Goal: Task Accomplishment & Management: Manage account settings

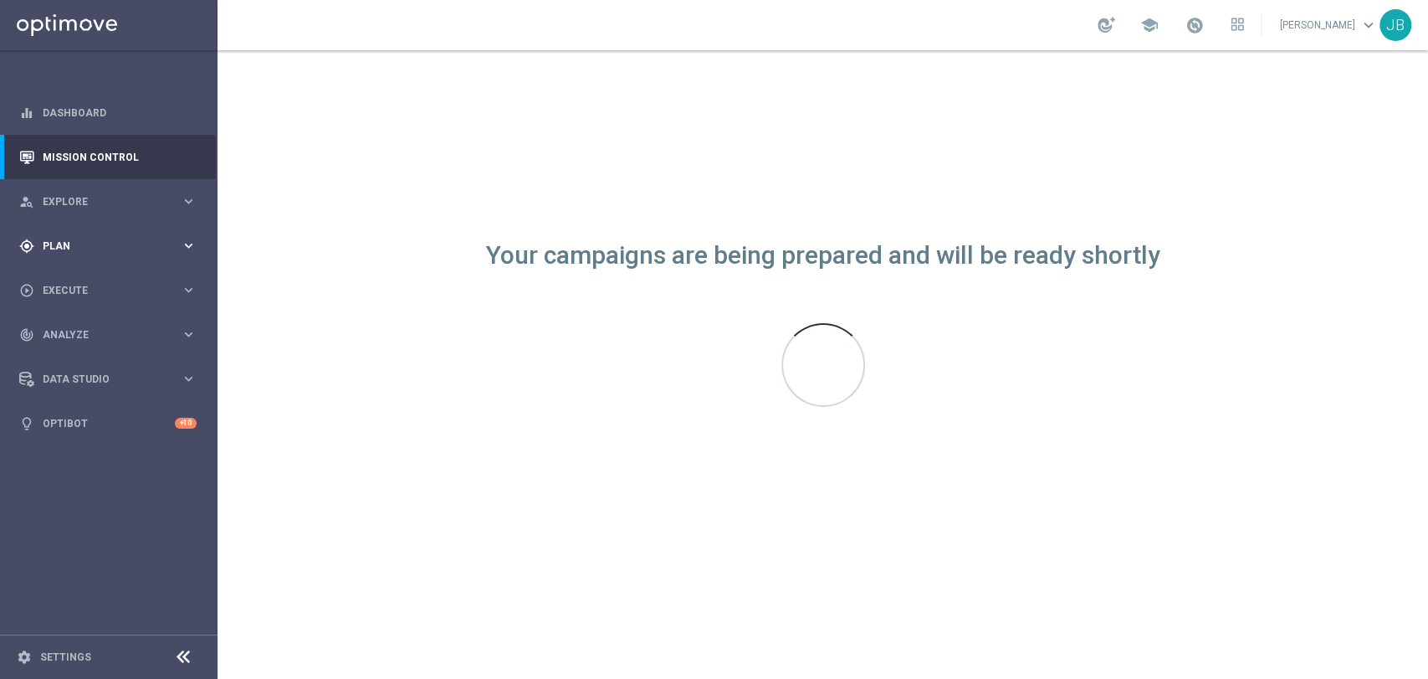
click at [70, 243] on span "Plan" at bounding box center [112, 246] width 138 height 10
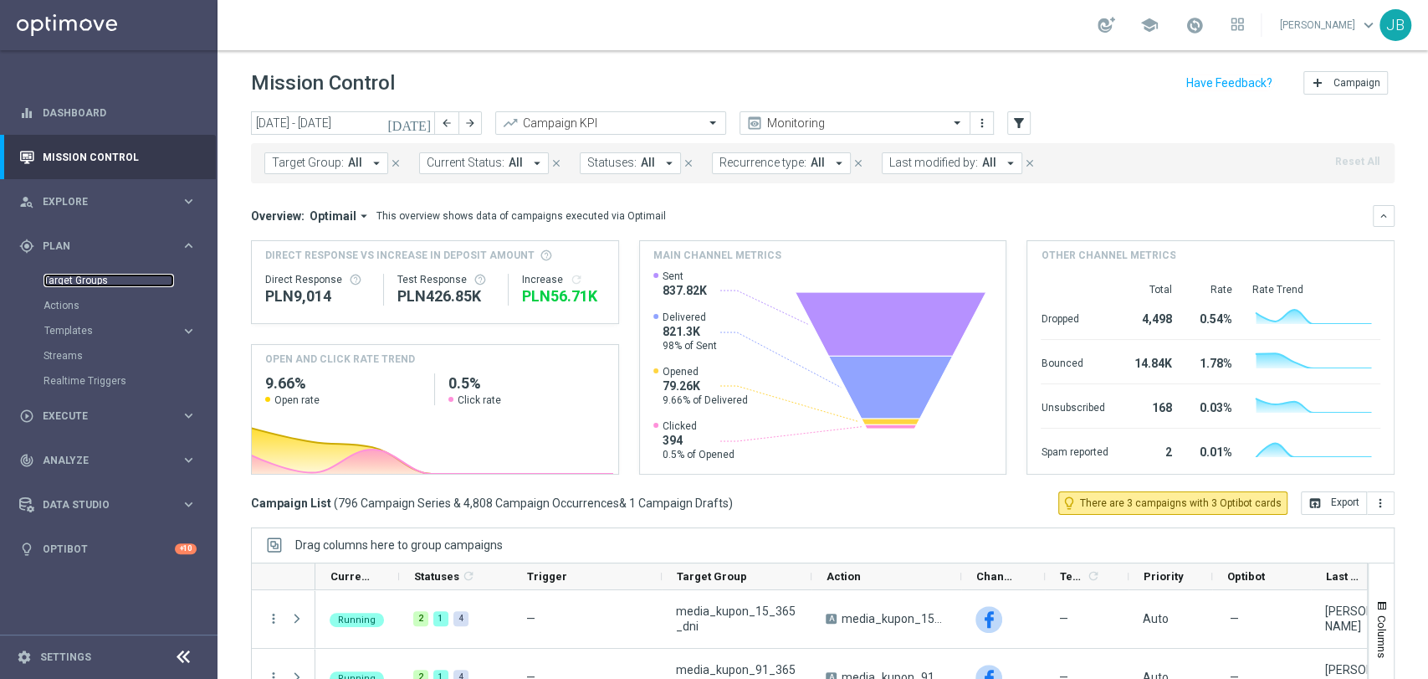
click at [79, 278] on link "Target Groups" at bounding box center [109, 280] width 131 height 13
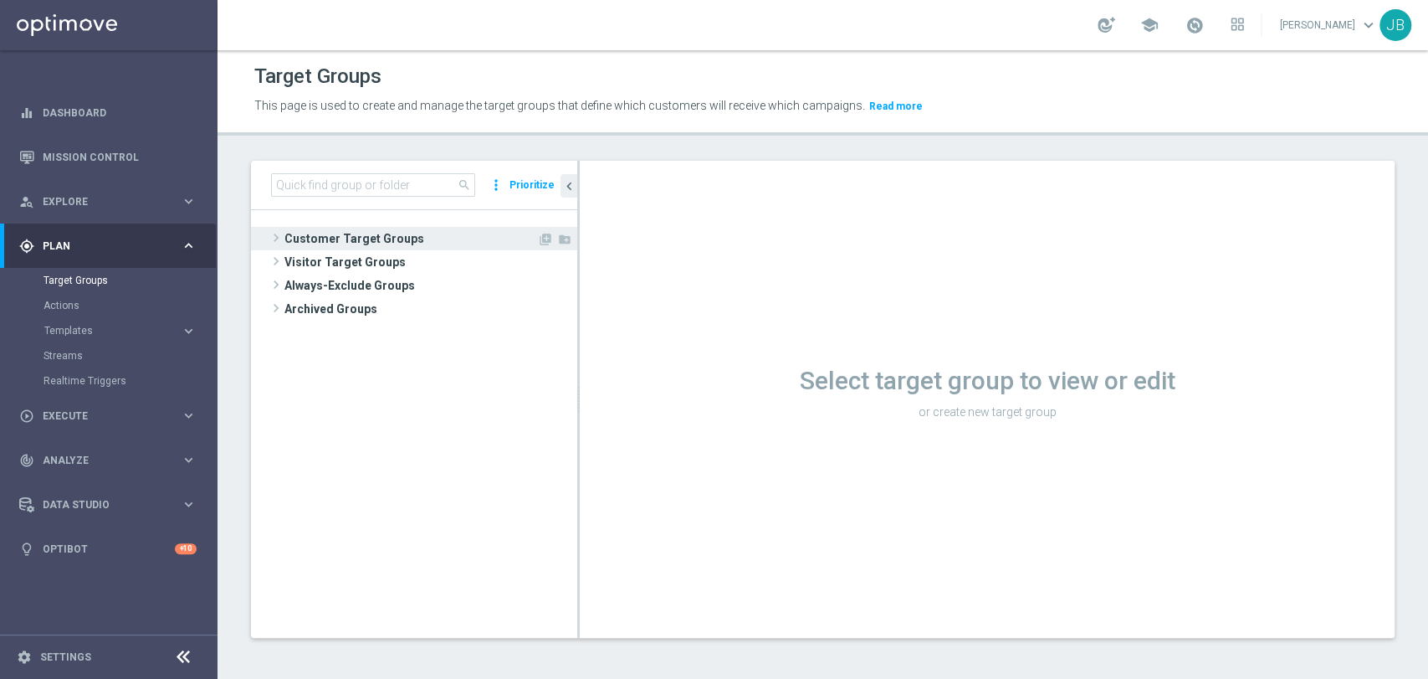
click at [279, 233] on span at bounding box center [276, 238] width 17 height 20
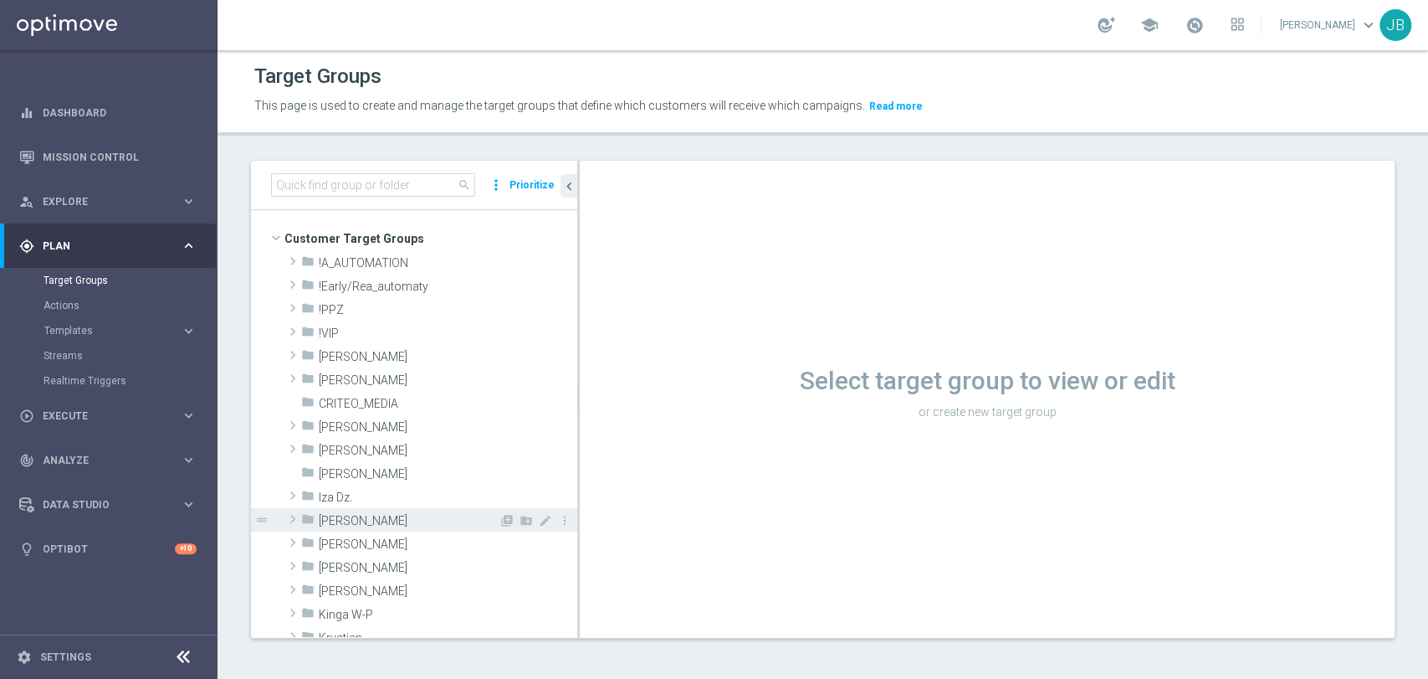
click at [298, 517] on span at bounding box center [293, 519] width 17 height 20
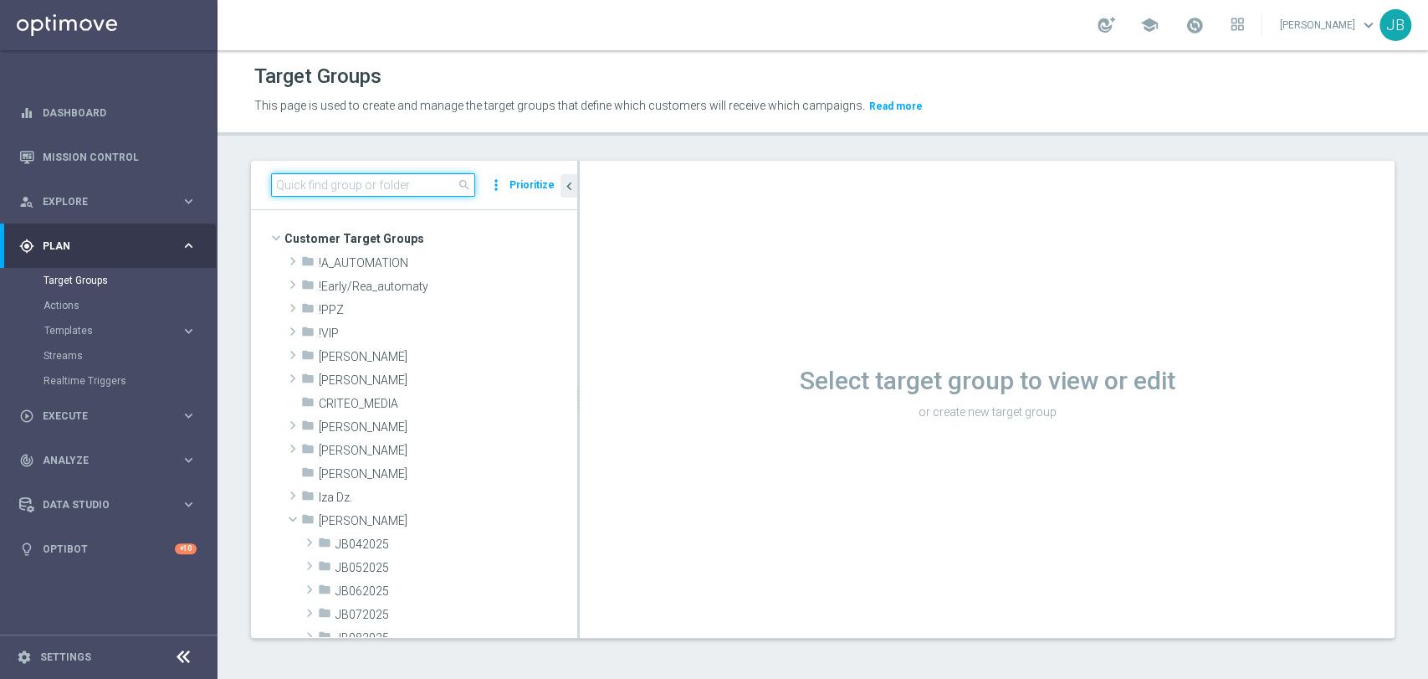
click at [348, 173] on input at bounding box center [373, 184] width 204 height 23
type input "[PERSON_NAME]"
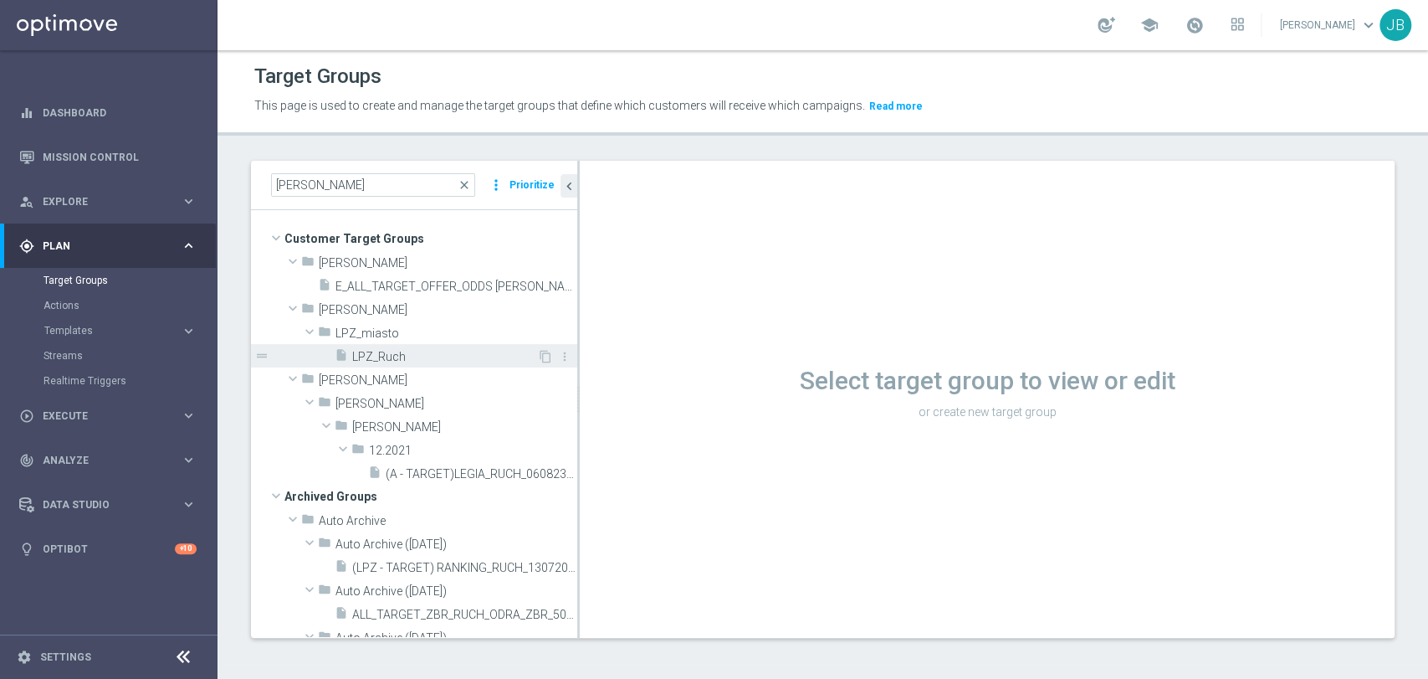
click at [435, 345] on div "insert_drive_file LPZ_Ruch" at bounding box center [436, 355] width 203 height 23
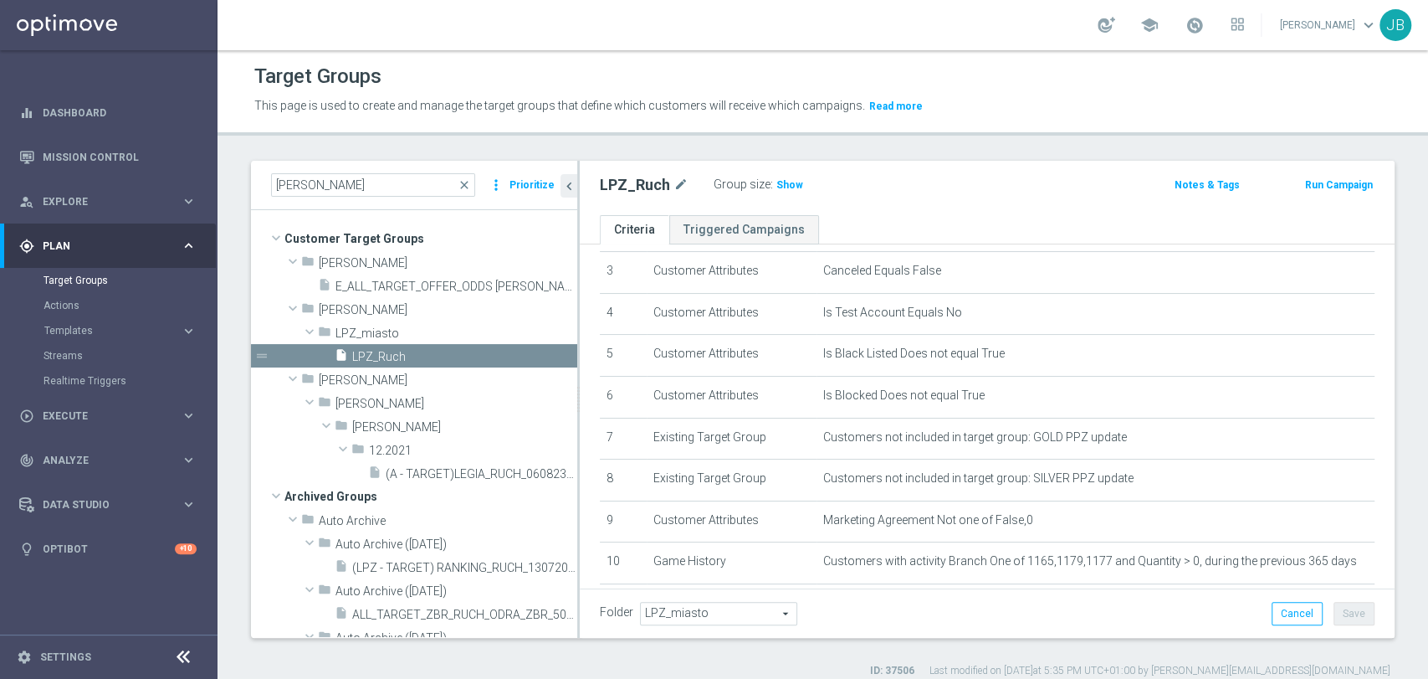
scroll to position [228, 0]
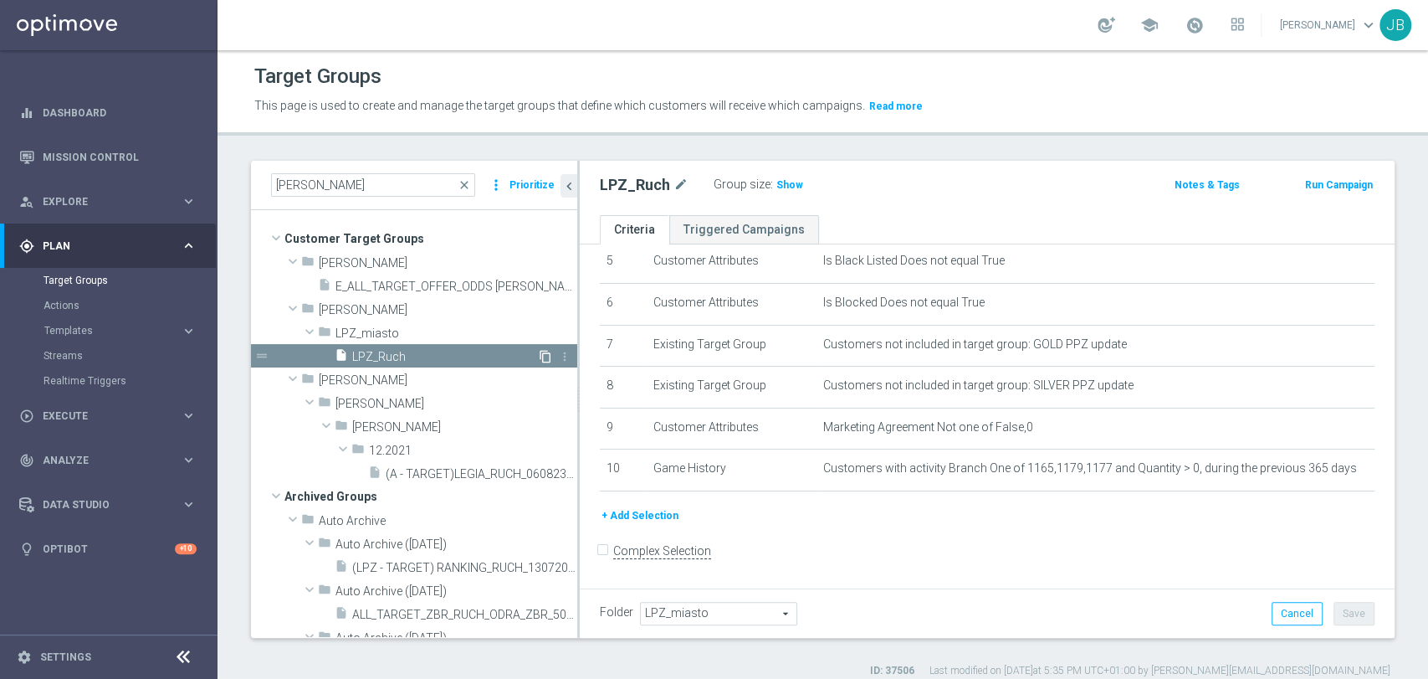
click at [539, 354] on icon "content_copy" at bounding box center [545, 356] width 13 height 13
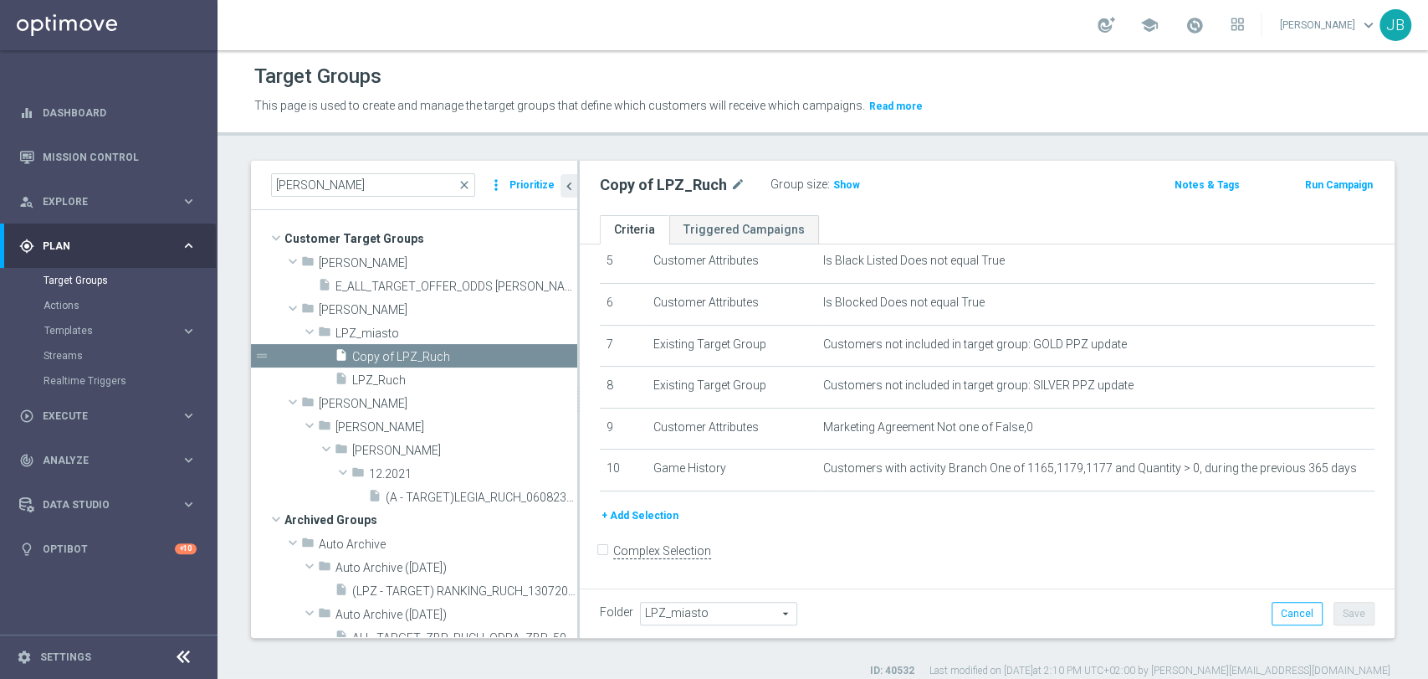
click at [700, 610] on span "LPZ_miasto" at bounding box center [719, 613] width 156 height 22
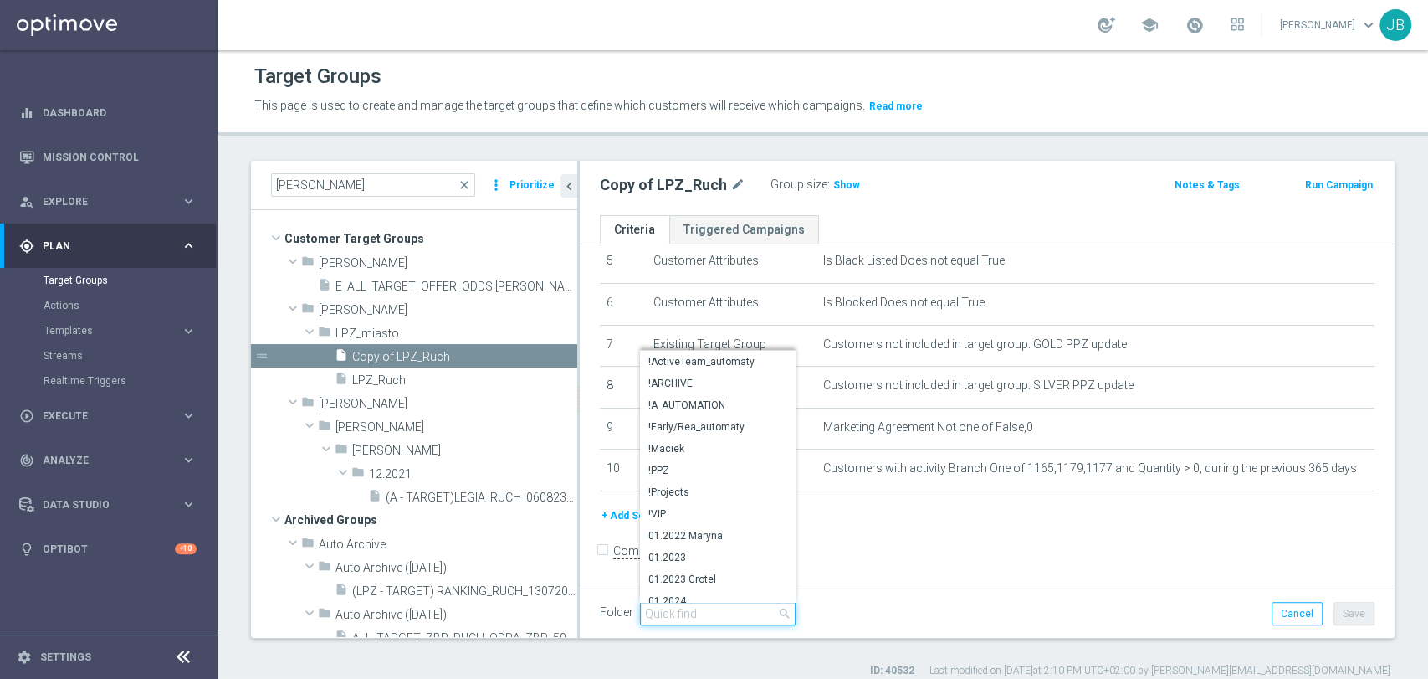
click at [700, 610] on input "search" at bounding box center [718, 613] width 156 height 23
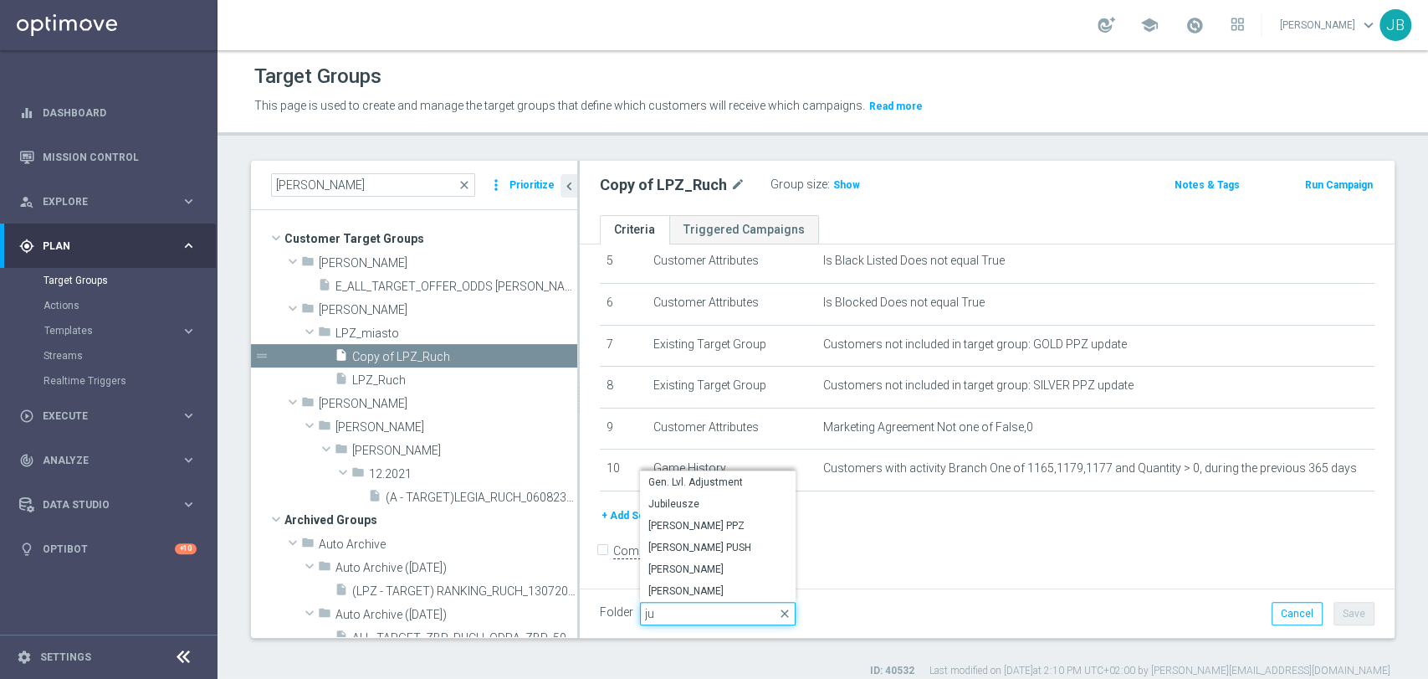
type input "j"
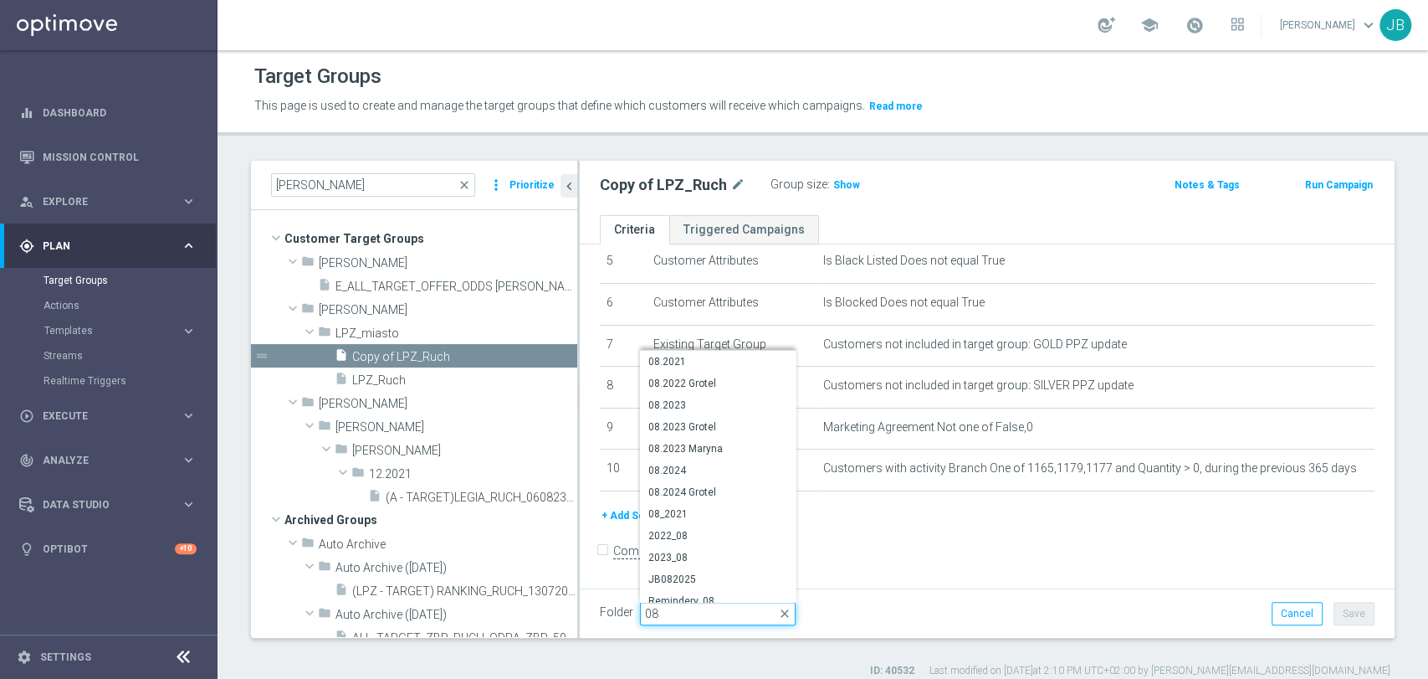
type input "0"
type input "JB08"
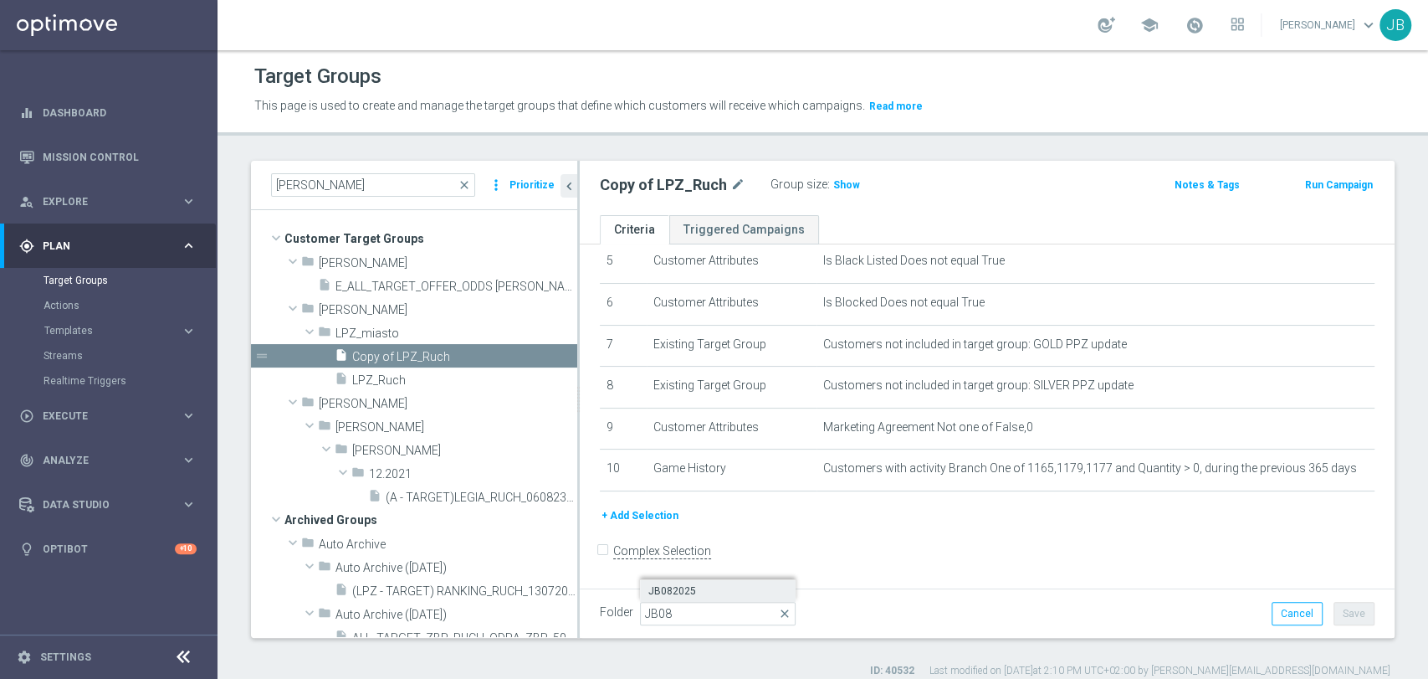
click at [702, 596] on span "JB082025" at bounding box center [718, 590] width 139 height 13
type input "JB082025"
click at [1343, 611] on button "Save" at bounding box center [1354, 613] width 41 height 23
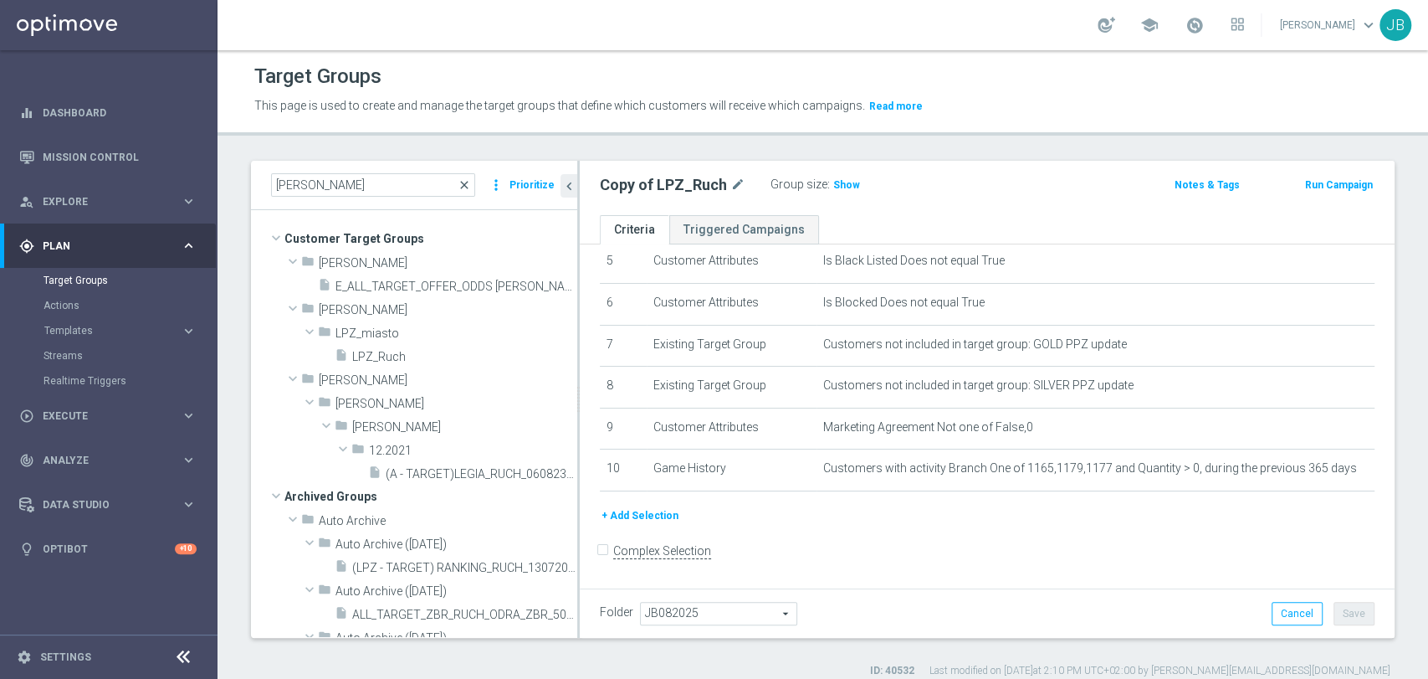
click at [471, 189] on span "close" at bounding box center [464, 184] width 13 height 13
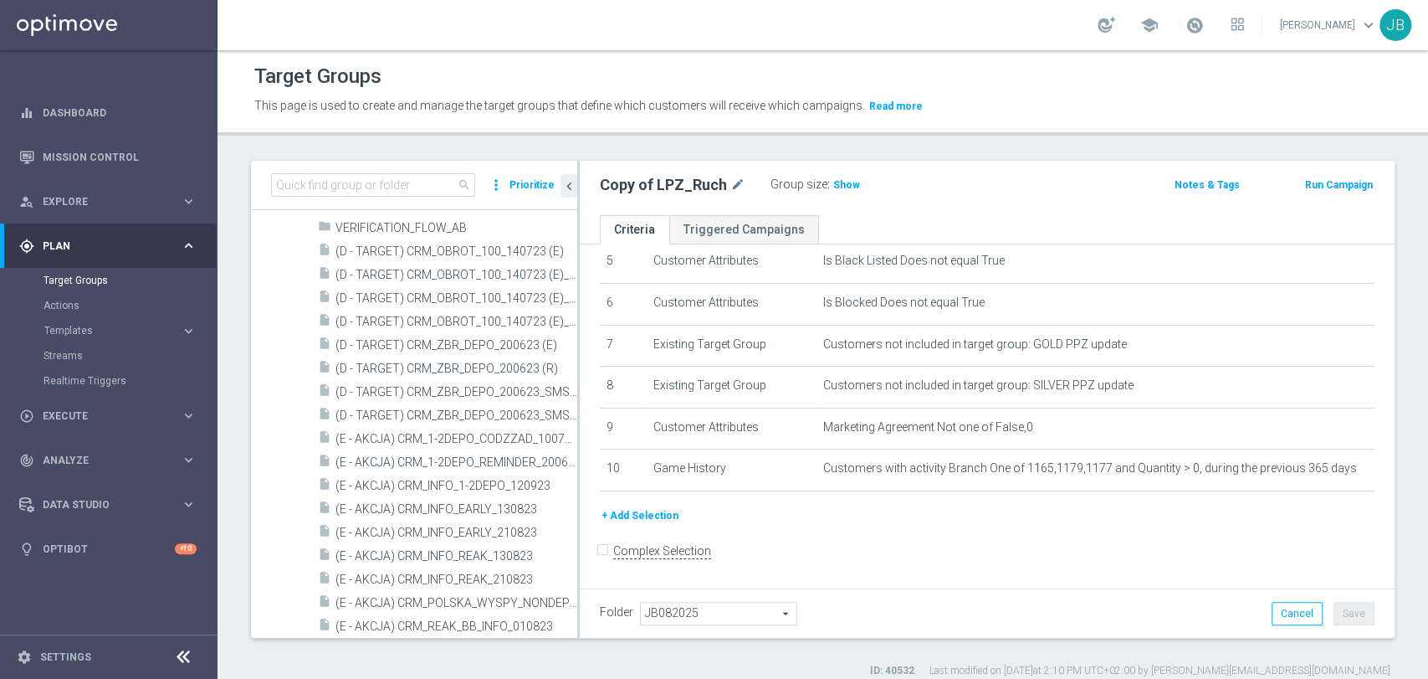
scroll to position [282, 0]
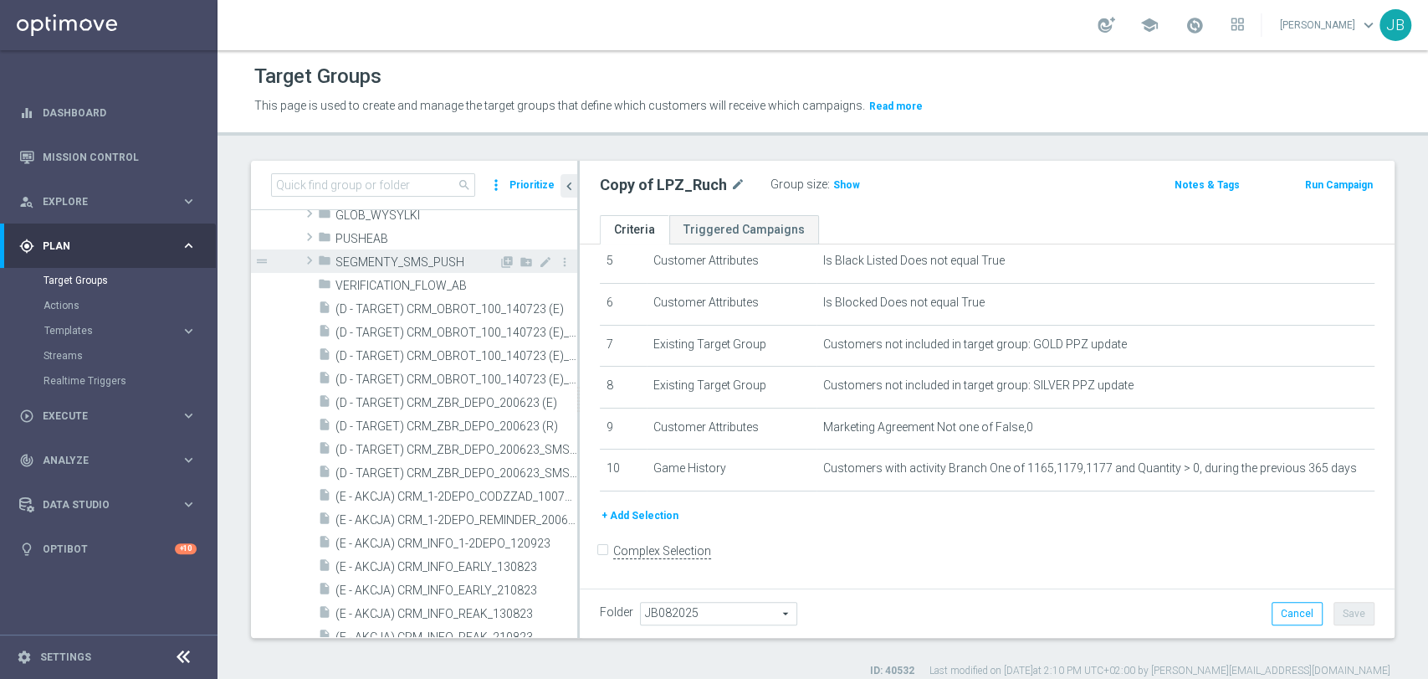
click at [303, 269] on span at bounding box center [309, 265] width 17 height 13
click at [308, 263] on span at bounding box center [310, 260] width 20 height 17
click at [308, 263] on span at bounding box center [309, 260] width 17 height 20
click at [309, 259] on span at bounding box center [310, 260] width 20 height 17
click at [309, 259] on span at bounding box center [309, 260] width 17 height 20
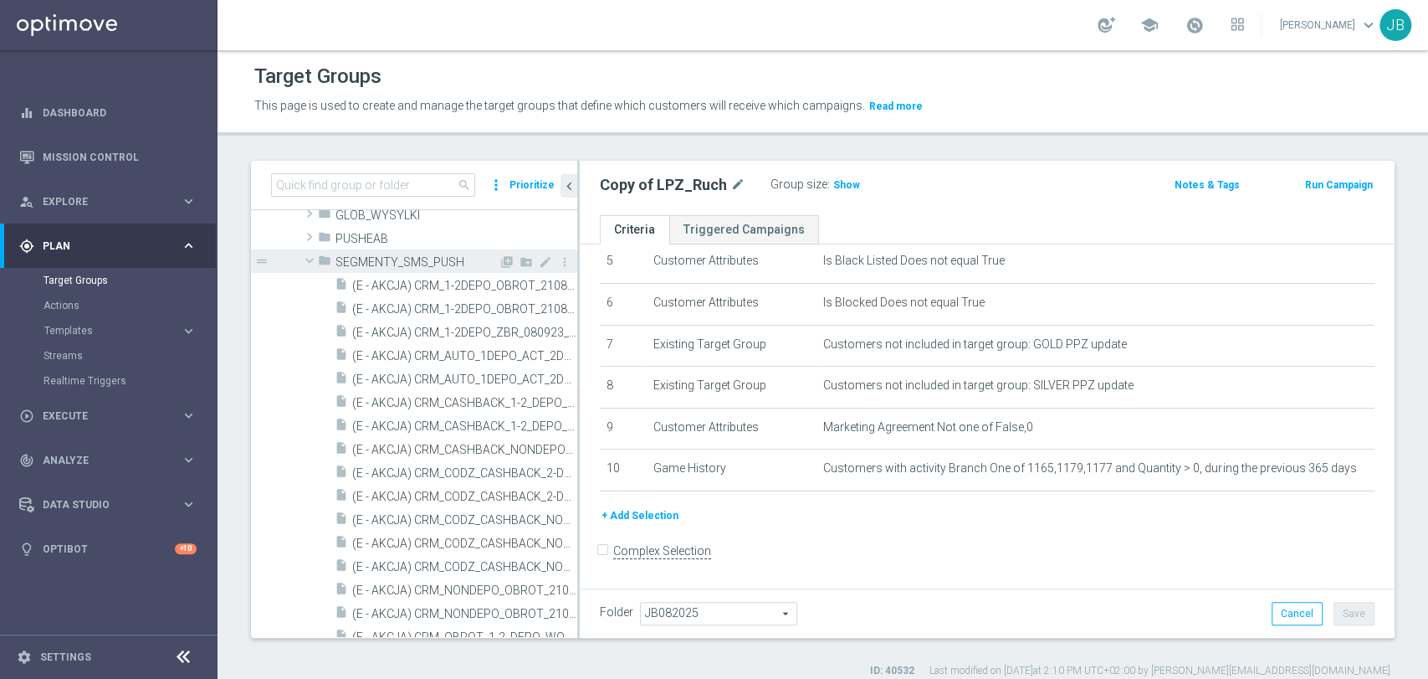
click at [312, 264] on span at bounding box center [310, 260] width 20 height 17
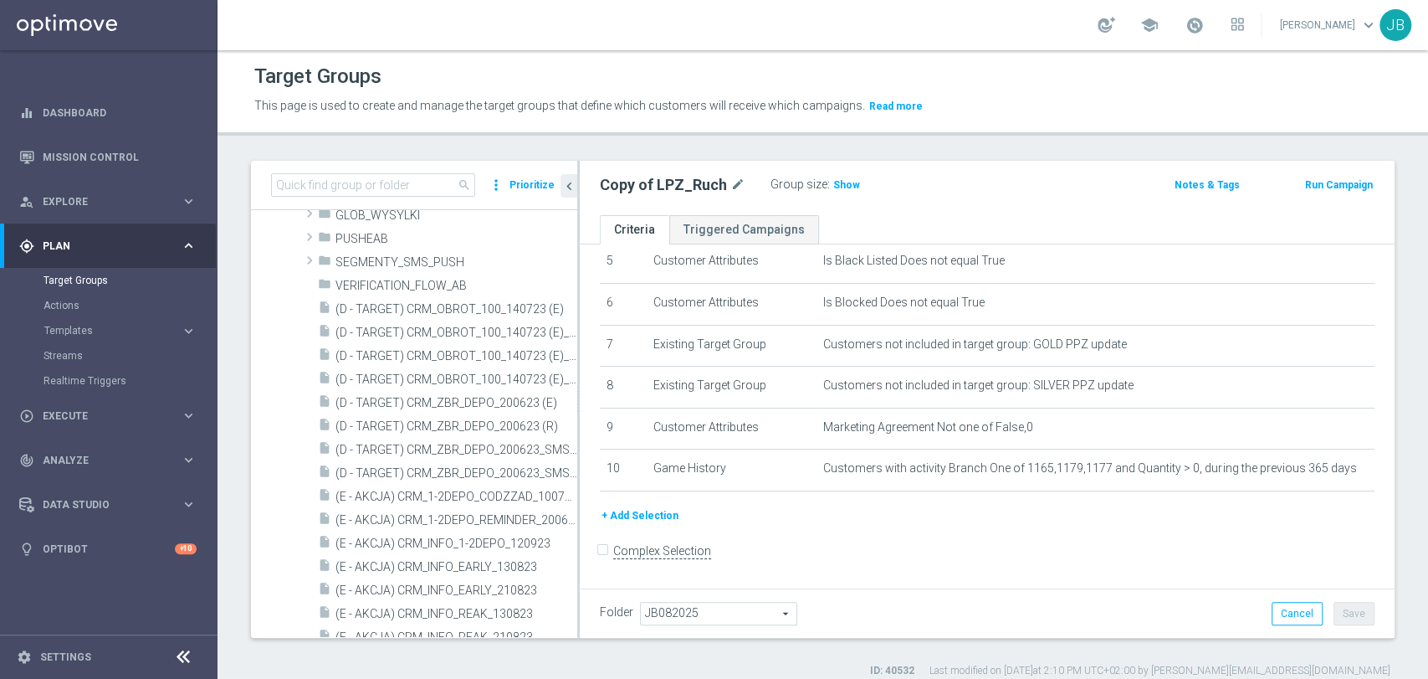
scroll to position [0, 0]
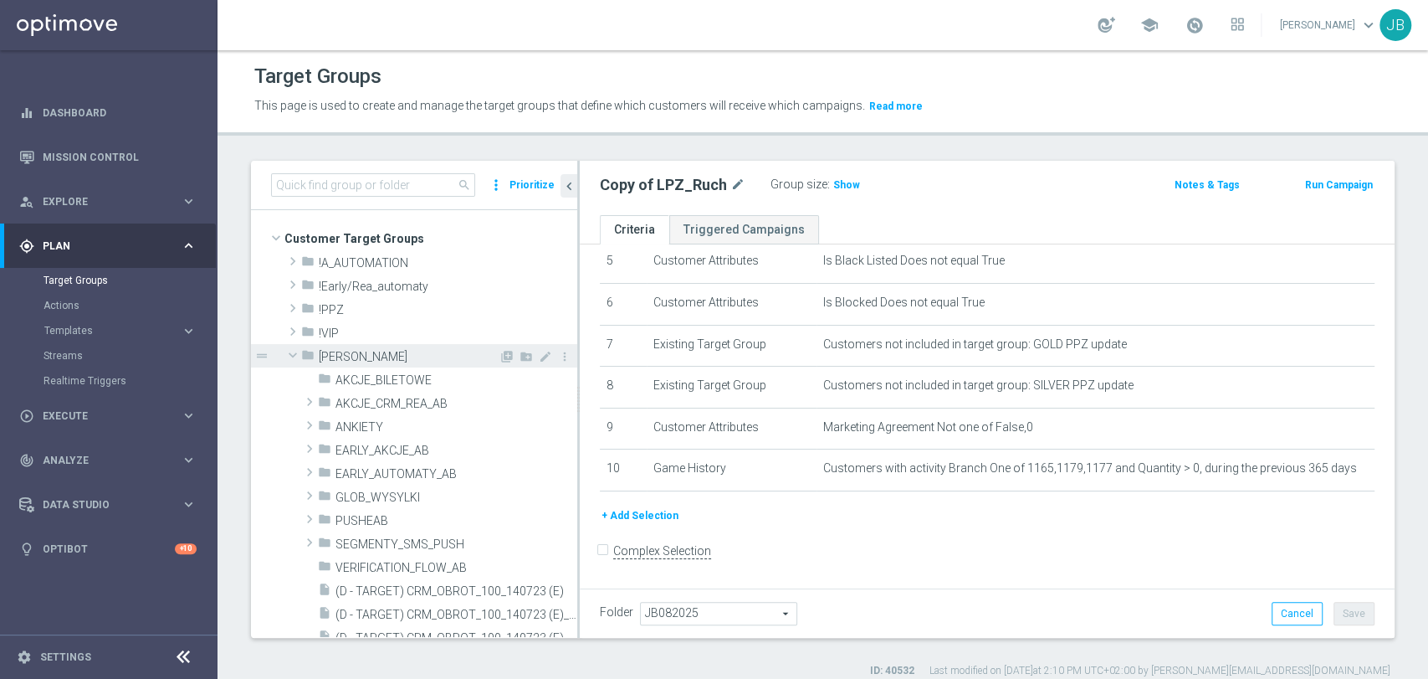
click at [293, 355] on span at bounding box center [293, 354] width 20 height 17
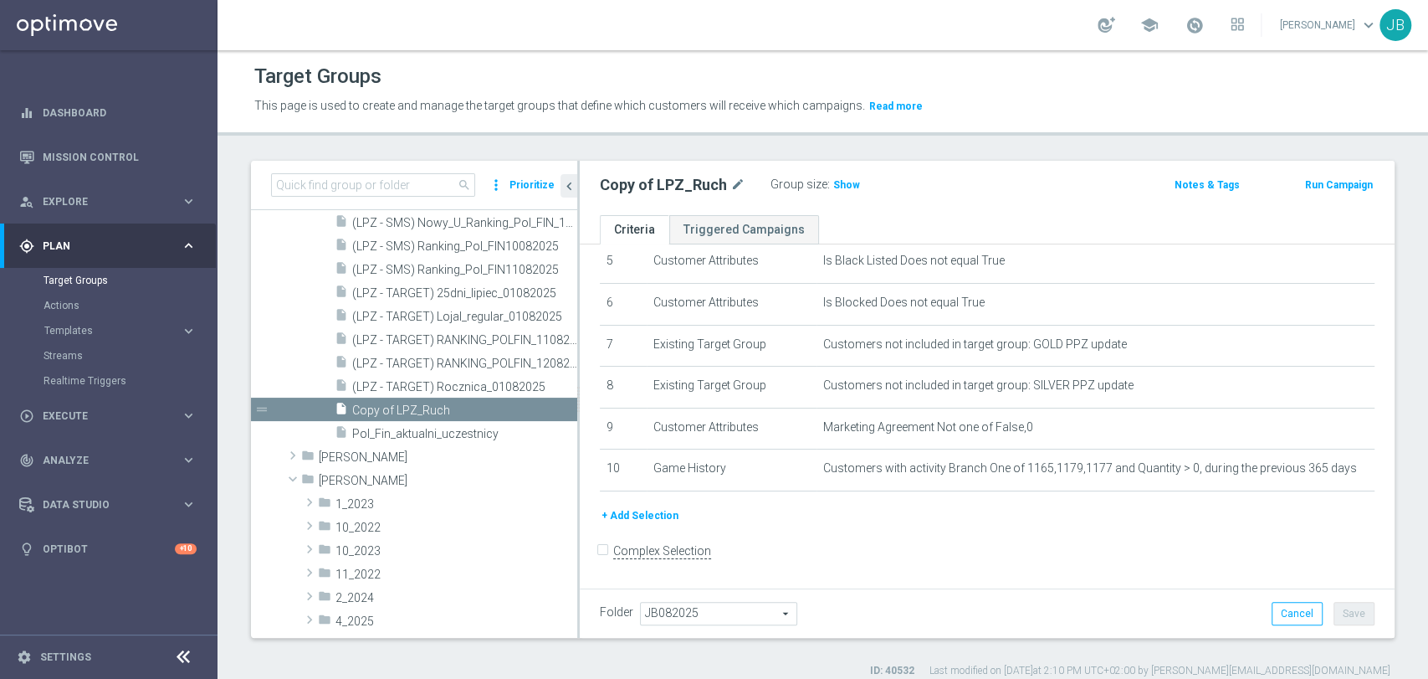
scroll to position [768, 0]
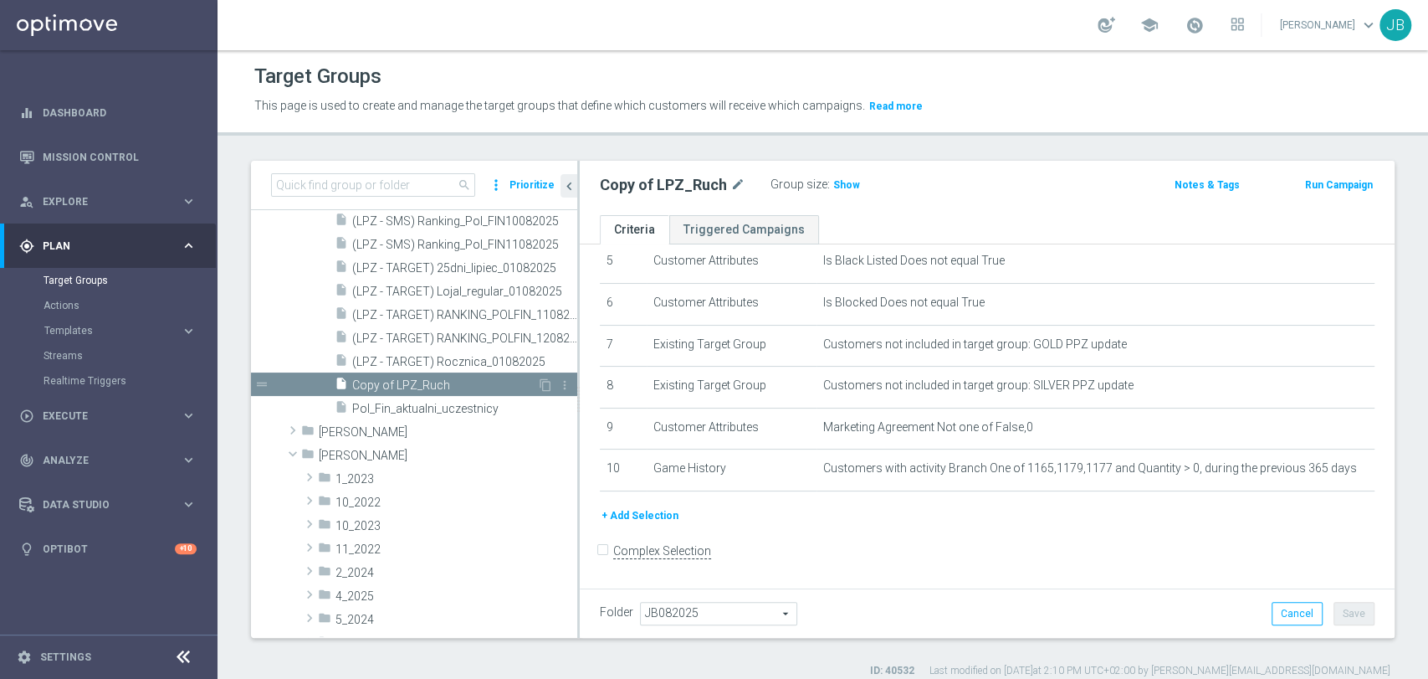
click at [461, 381] on span "Copy of LPZ_Ruch" at bounding box center [444, 385] width 185 height 14
click at [732, 185] on icon "mode_edit" at bounding box center [738, 185] width 15 height 20
type input "Koszulki_Ruch"
click at [1004, 530] on div "+ Add Selection" at bounding box center [987, 521] width 800 height 31
click at [1334, 610] on button "Save" at bounding box center [1354, 613] width 41 height 23
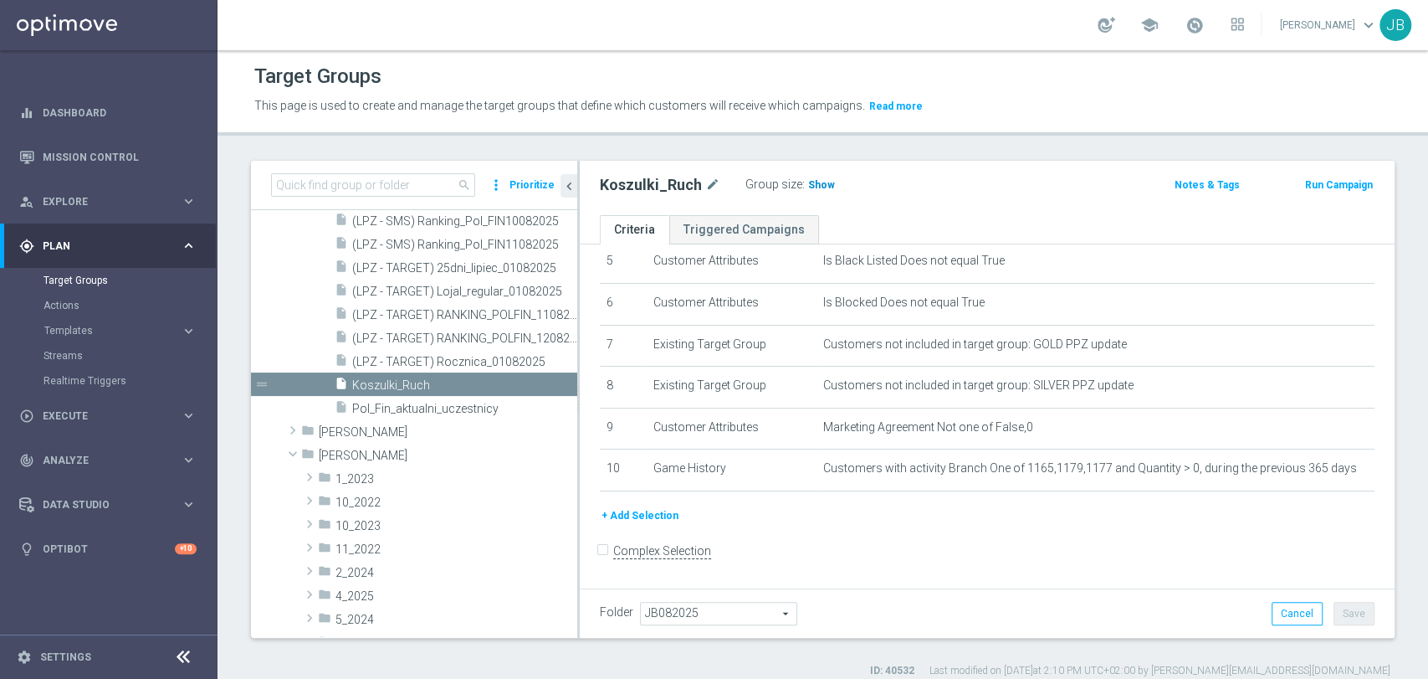
click at [813, 188] on span "Show" at bounding box center [821, 185] width 27 height 12
click at [706, 183] on icon "mode_edit" at bounding box center [712, 185] width 15 height 20
type input "9"
type input "(LPZ - TARGET) Koszulki_ruch_14082025"
click at [1334, 616] on button "Save" at bounding box center [1354, 613] width 41 height 23
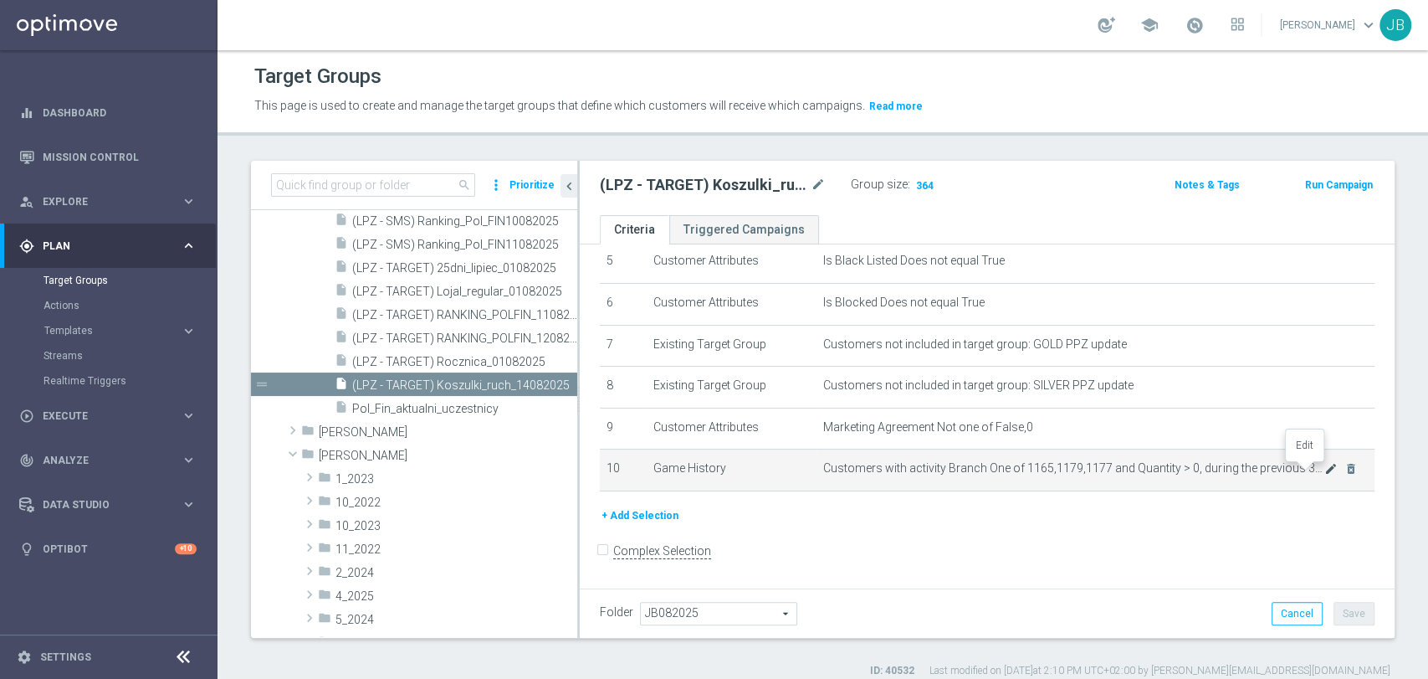
click at [1325, 475] on icon "mode_edit" at bounding box center [1331, 468] width 13 height 13
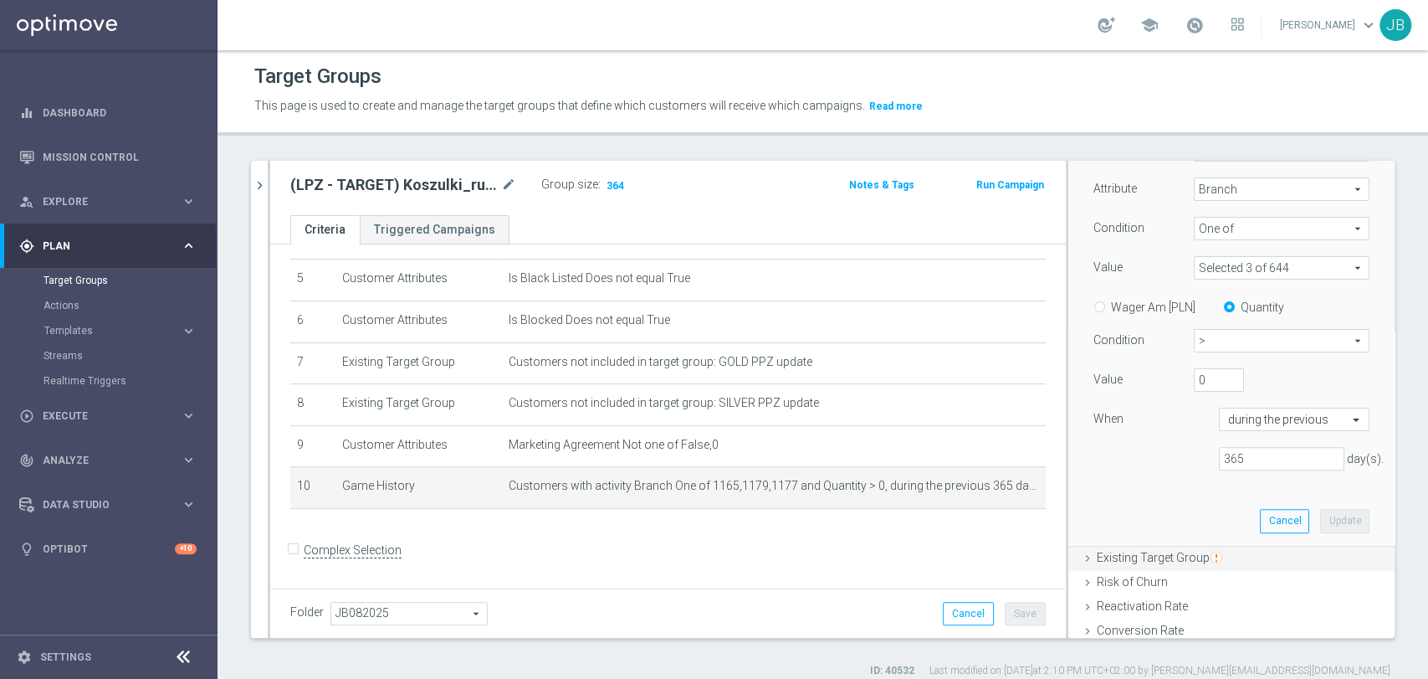
scroll to position [282, 0]
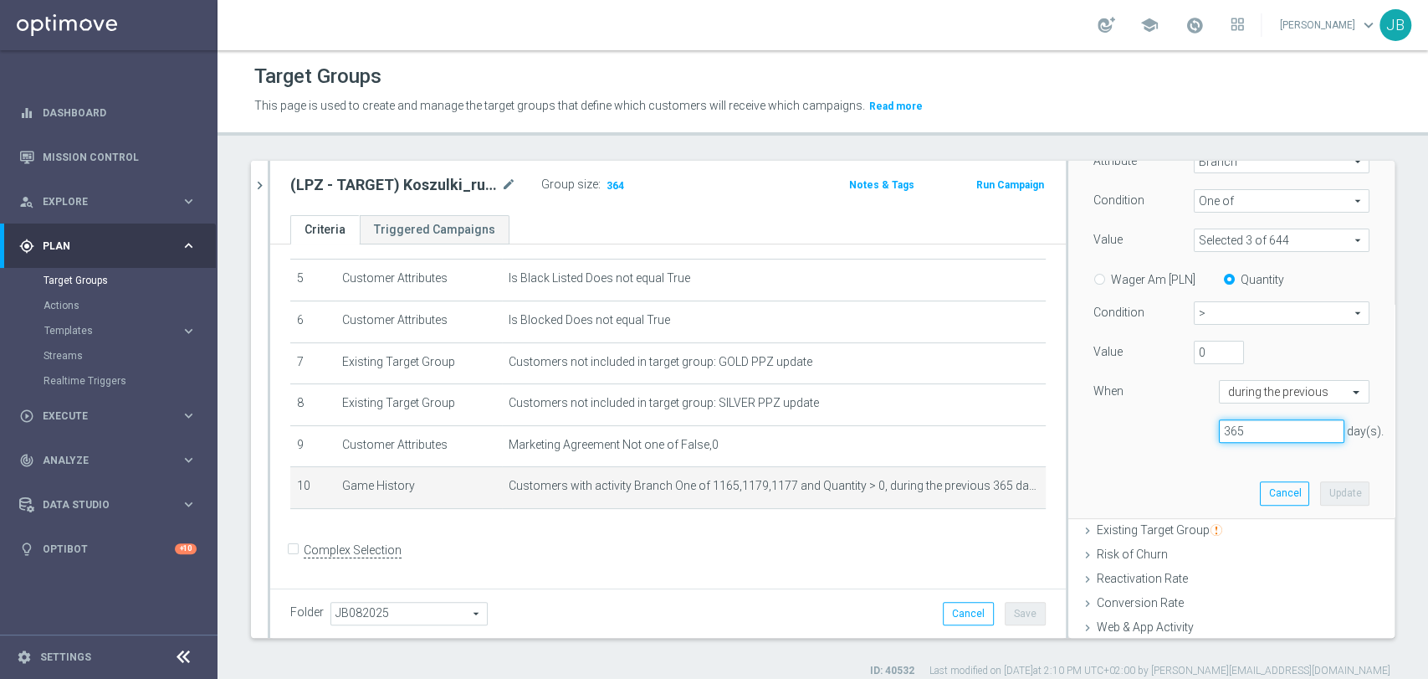
click at [1270, 426] on input "365" at bounding box center [1282, 430] width 126 height 23
type input "3"
type input "400"
click at [1320, 481] on button "Update" at bounding box center [1344, 492] width 49 height 23
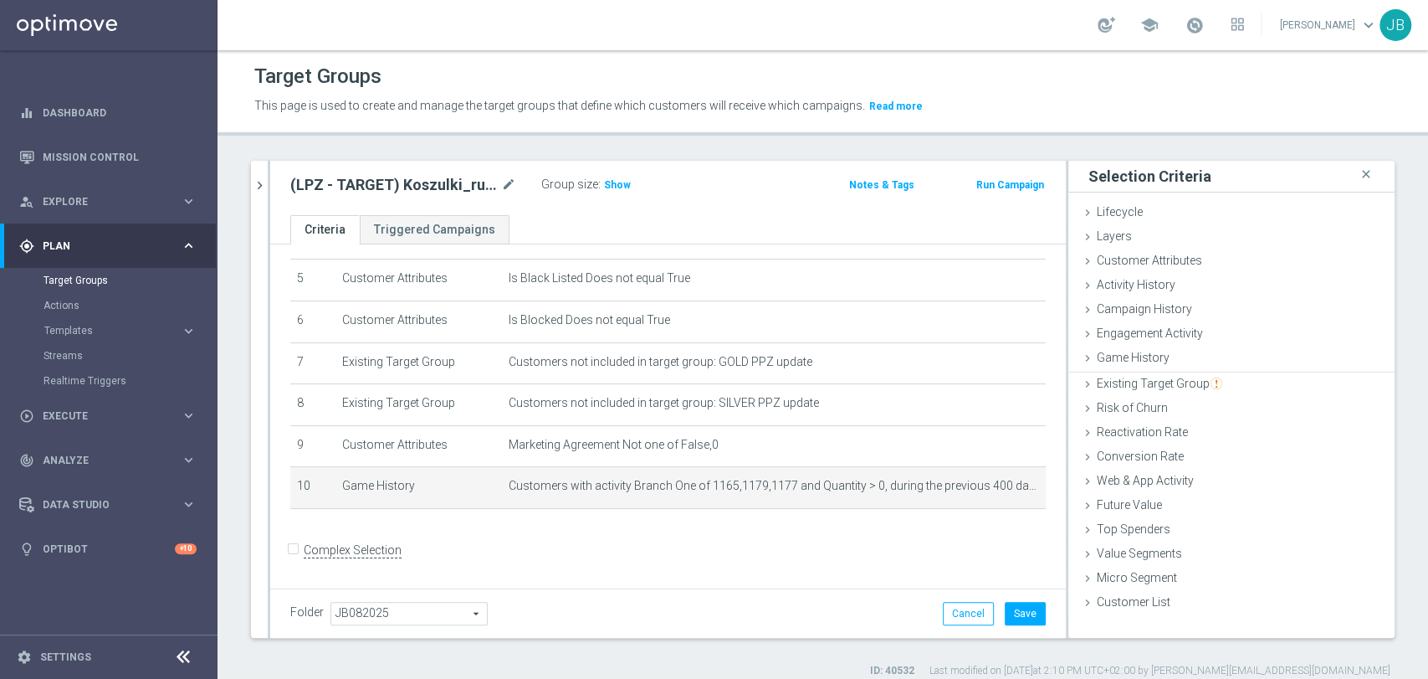
scroll to position [0, 0]
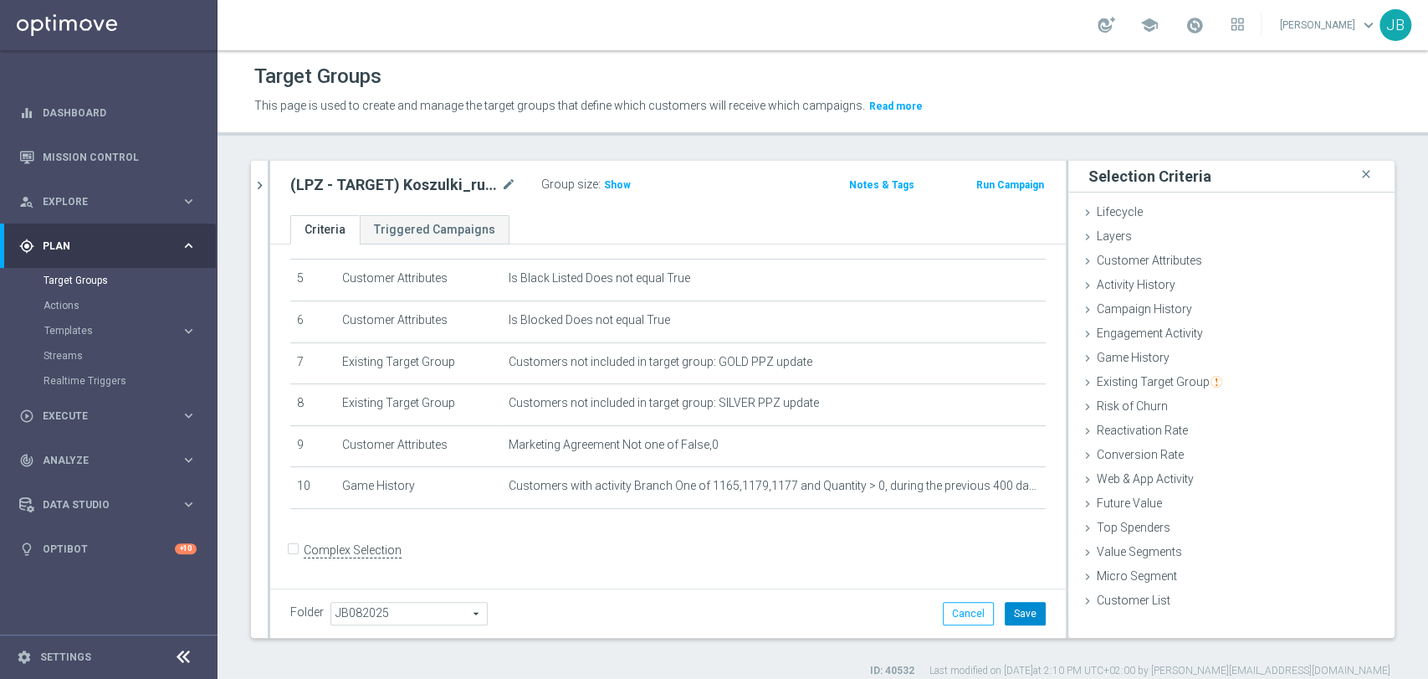
click at [1023, 608] on button "Save" at bounding box center [1025, 613] width 41 height 23
click at [617, 182] on span "Show" at bounding box center [617, 185] width 27 height 12
click at [1202, 591] on div "Customer List done" at bounding box center [1232, 601] width 326 height 25
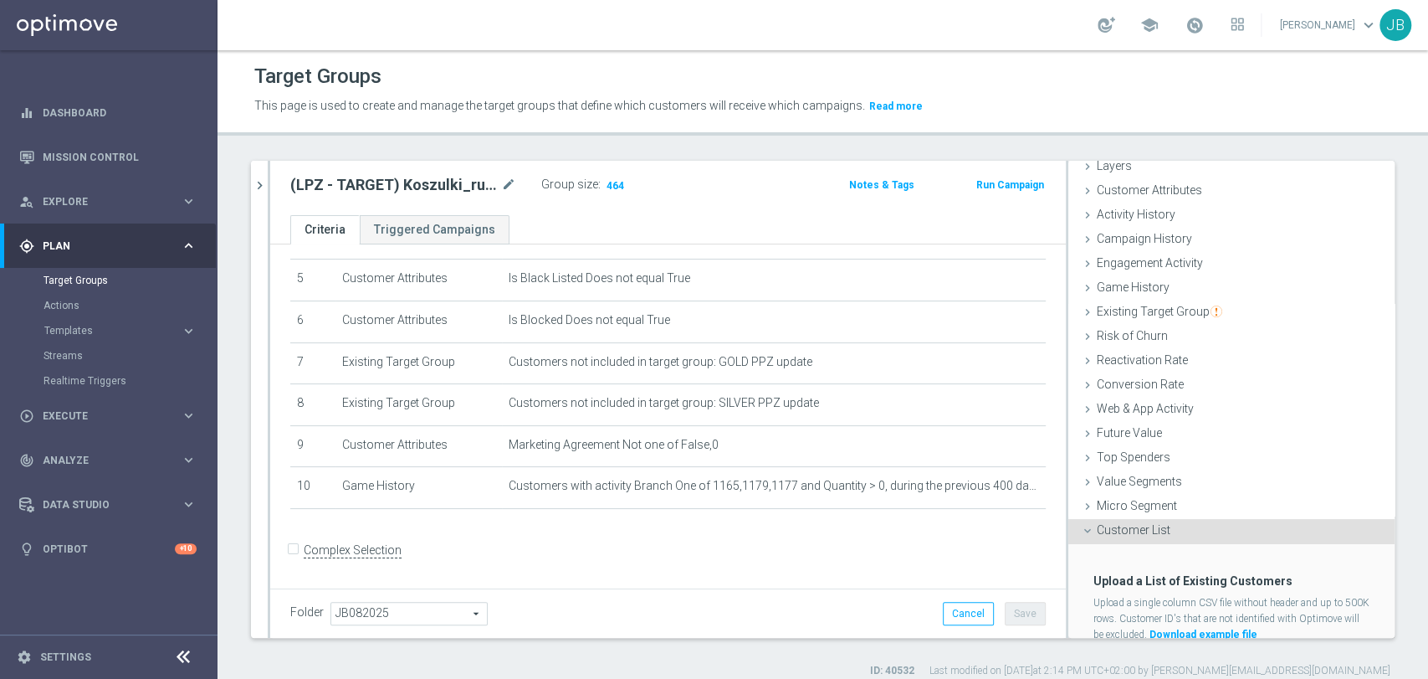
scroll to position [126, 0]
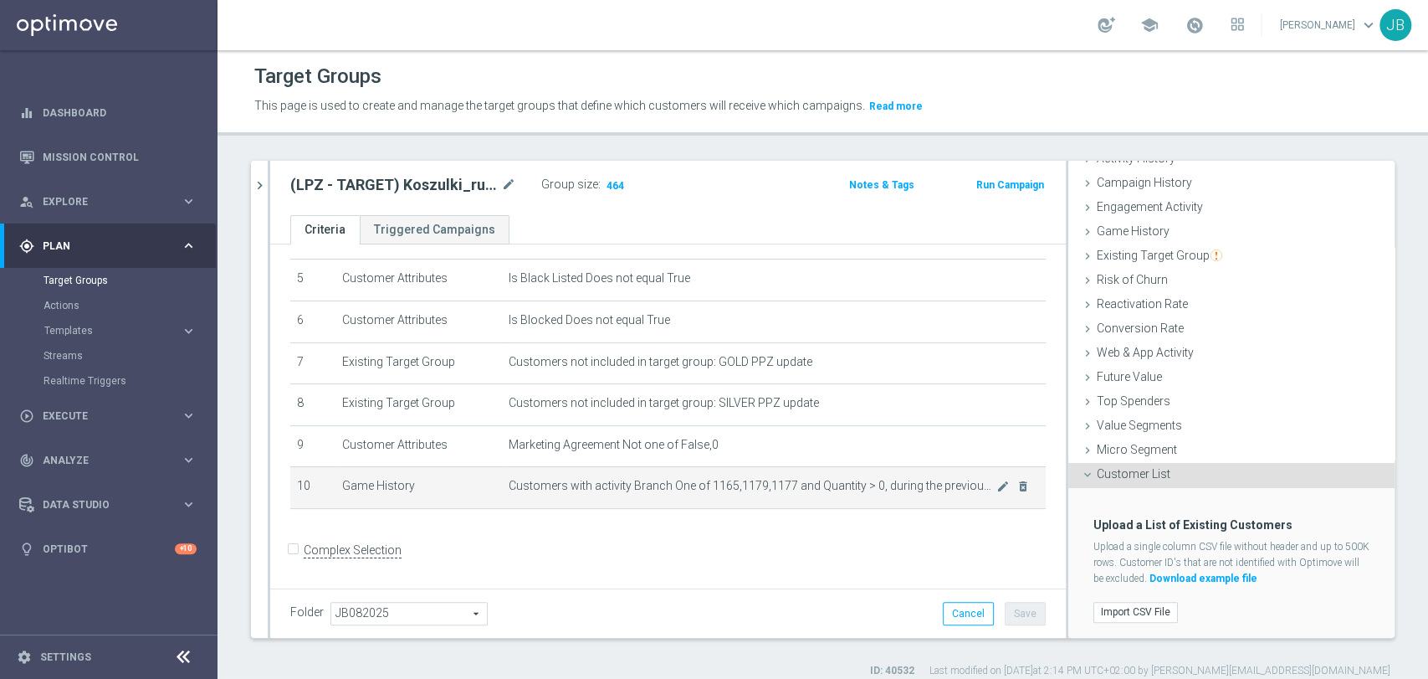
click at [976, 495] on td "Customers with activity Branch One of 1165,1179,1177 and Quantity > 0, during t…" at bounding box center [774, 488] width 544 height 42
click at [997, 490] on icon "mode_edit" at bounding box center [1003, 485] width 13 height 13
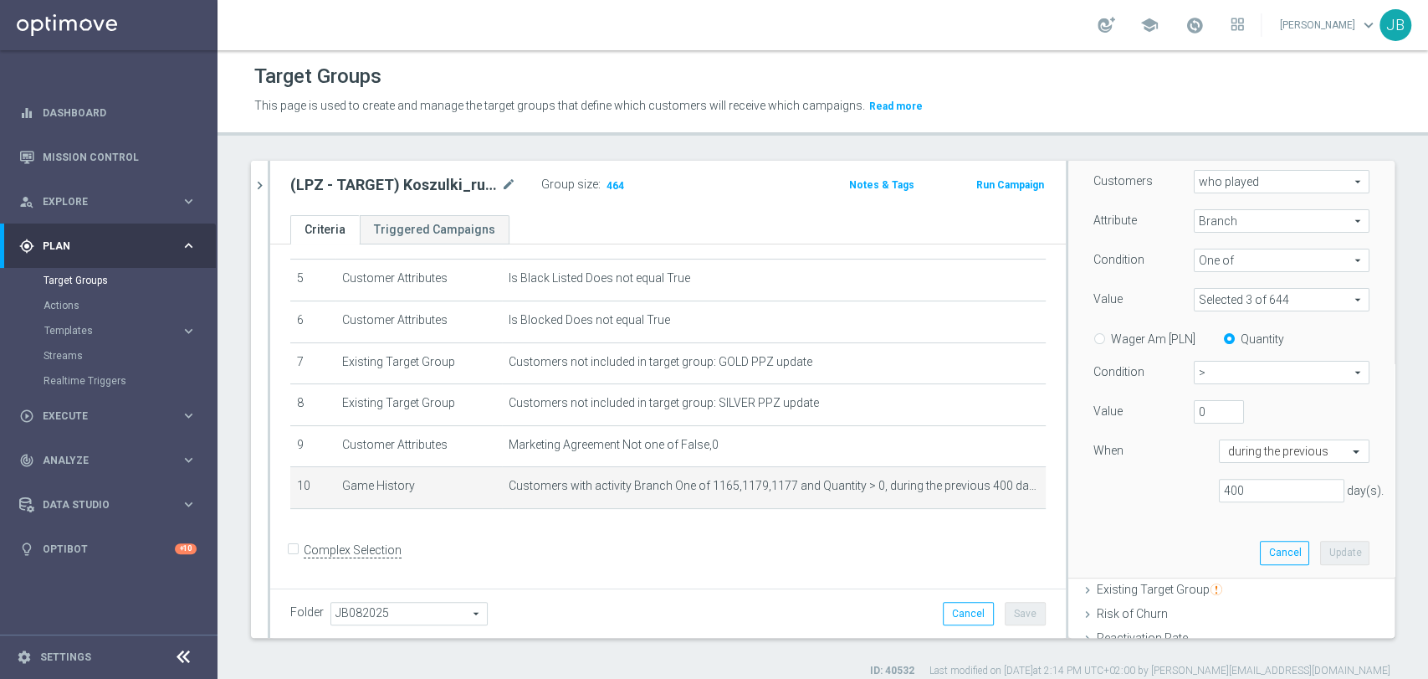
scroll to position [241, 0]
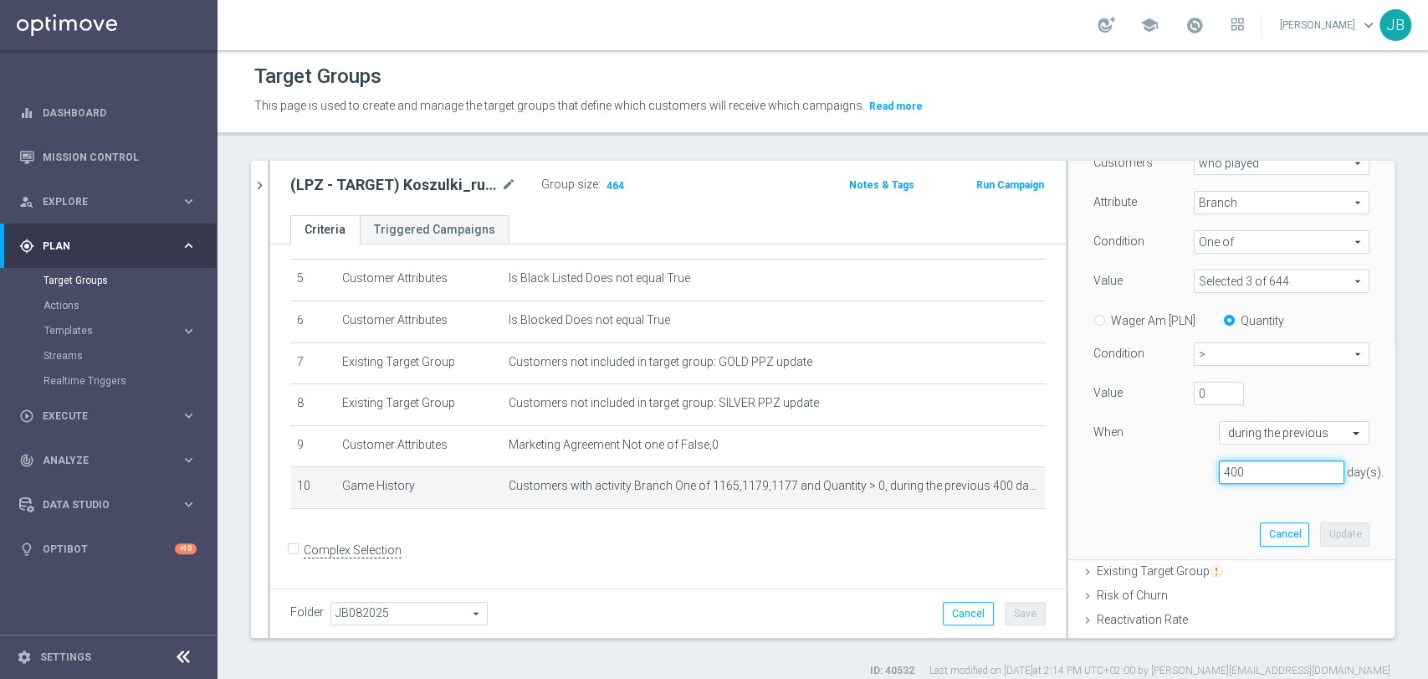
click at [1277, 467] on input "400" at bounding box center [1282, 471] width 126 height 23
type input "4"
type input "600"
click at [1320, 534] on button "Update" at bounding box center [1344, 533] width 49 height 23
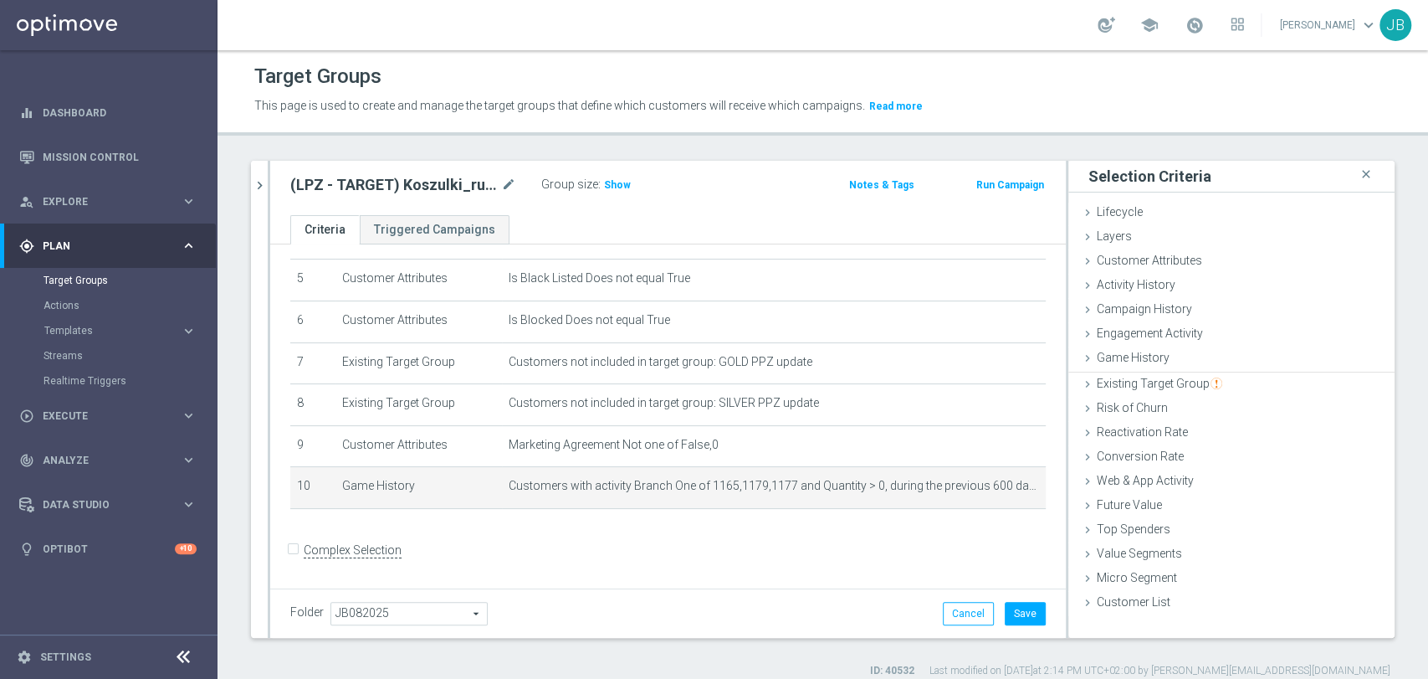
scroll to position [0, 0]
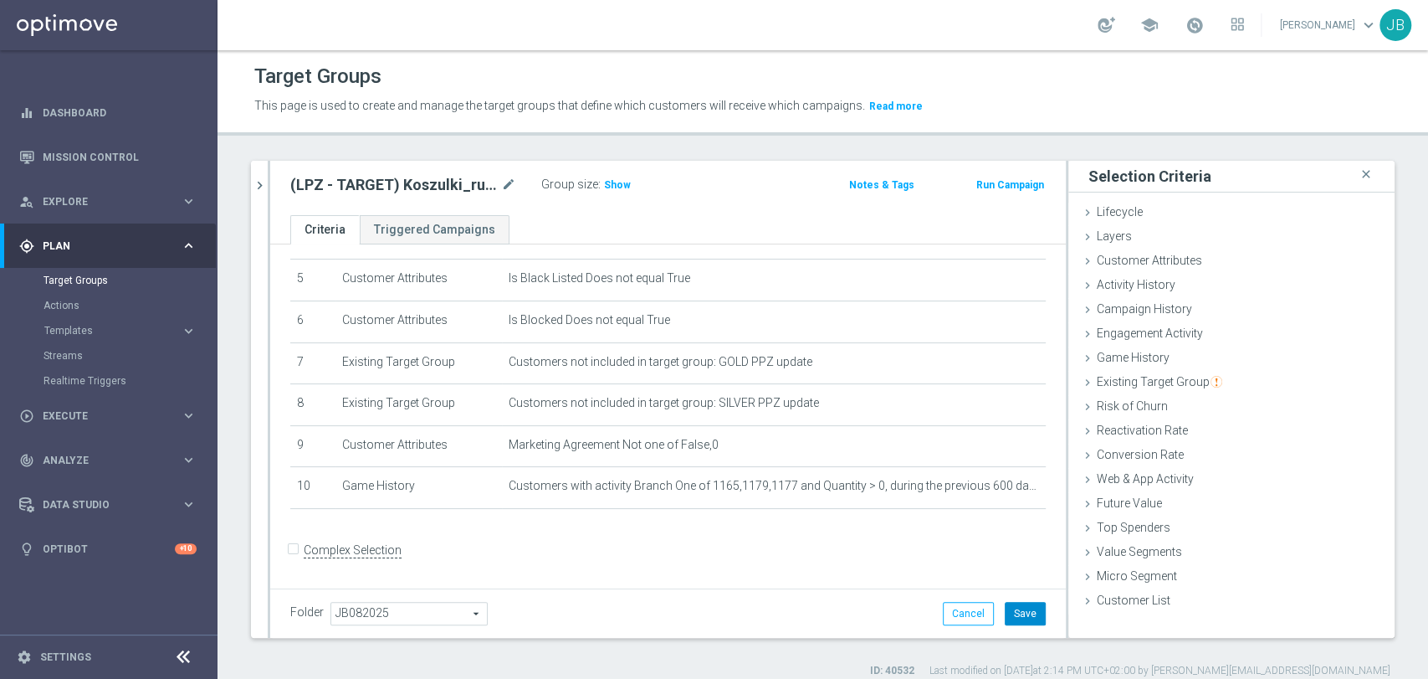
click at [1008, 611] on button "Save" at bounding box center [1025, 613] width 41 height 23
click at [611, 188] on span "Show" at bounding box center [617, 185] width 27 height 12
click at [515, 183] on icon "mode_edit" at bounding box center [508, 185] width 15 height 20
click at [375, 182] on input "(LPZ - TARGET) Koszulki_ruch_14082025" at bounding box center [403, 186] width 226 height 23
type input "(LPZ - SMS) Koszulki_ruch_[PHONE_NUMBER]"
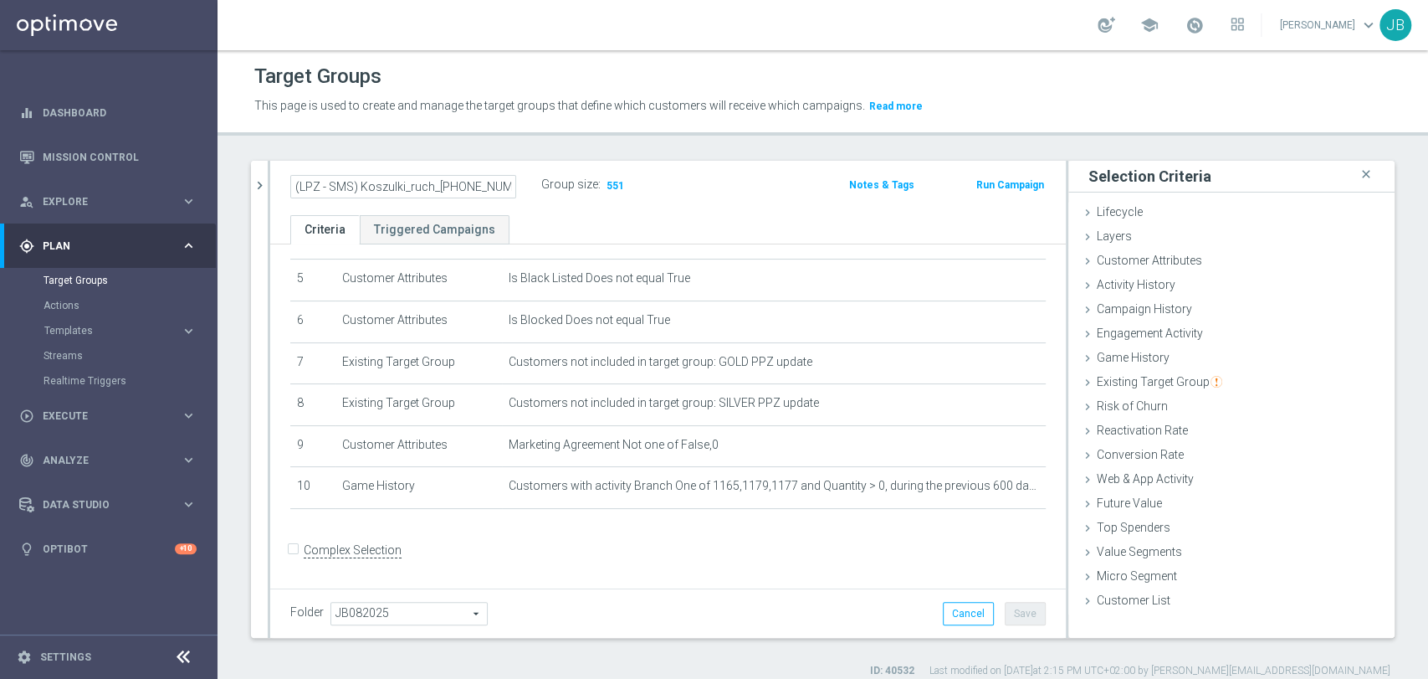
click at [603, 221] on ul "Criteria Triggered Campaigns" at bounding box center [668, 229] width 796 height 29
click at [1027, 614] on button "Save" at bounding box center [1025, 613] width 41 height 23
click at [504, 189] on icon "mode_edit" at bounding box center [508, 185] width 15 height 20
